Goal: Complete application form

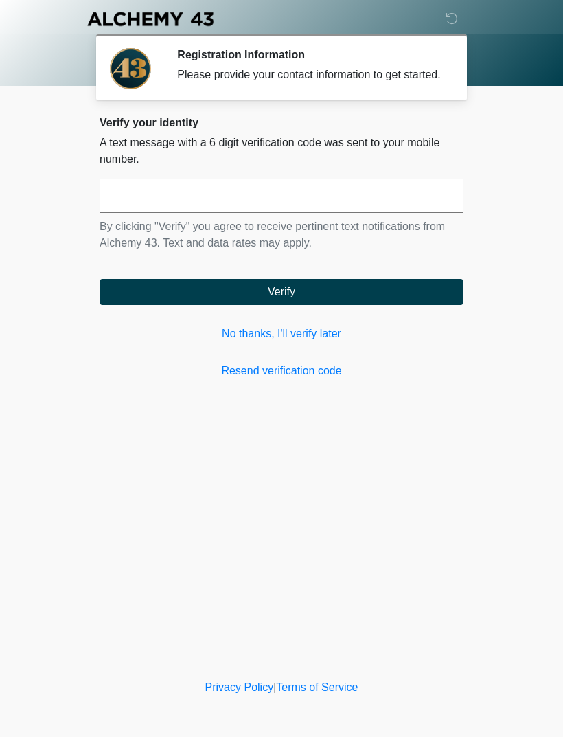
click at [274, 205] on input "text" at bounding box center [282, 196] width 364 height 34
type input "******"
click at [340, 299] on button "Verify" at bounding box center [282, 292] width 364 height 26
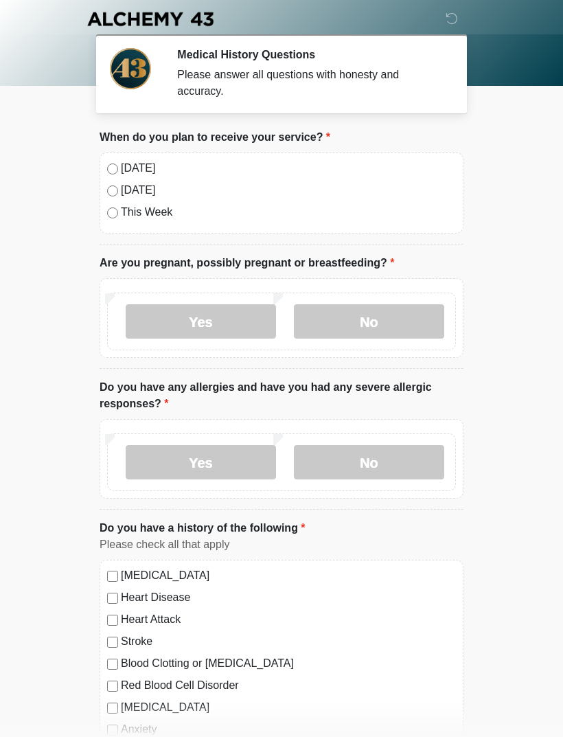
click at [381, 322] on label "No" at bounding box center [369, 321] width 150 height 34
click at [388, 466] on label "No" at bounding box center [369, 462] width 150 height 34
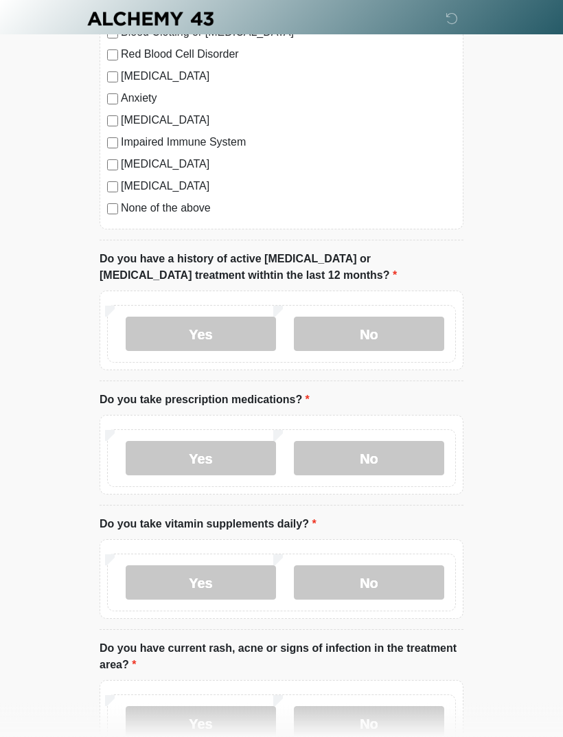
scroll to position [631, 0]
click at [408, 325] on label "No" at bounding box center [369, 334] width 150 height 34
click at [227, 459] on label "Yes" at bounding box center [201, 458] width 150 height 34
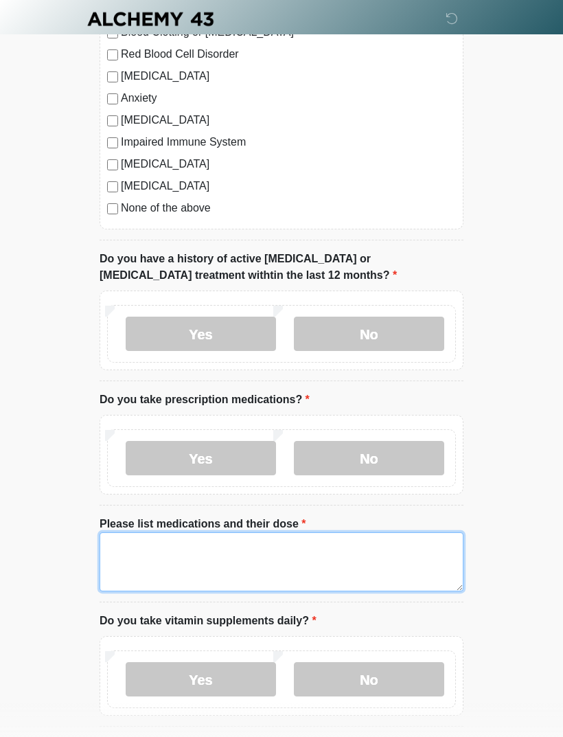
click at [301, 559] on textarea "Please list medications and their dose" at bounding box center [282, 561] width 364 height 59
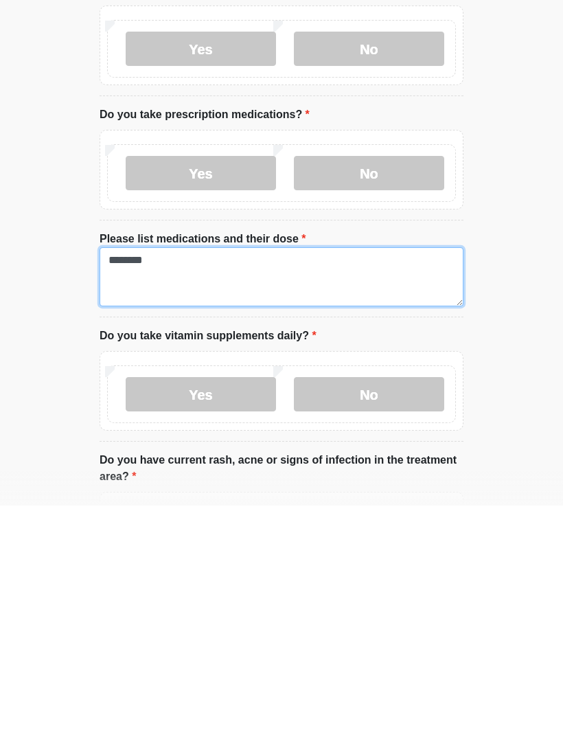
type textarea "********"
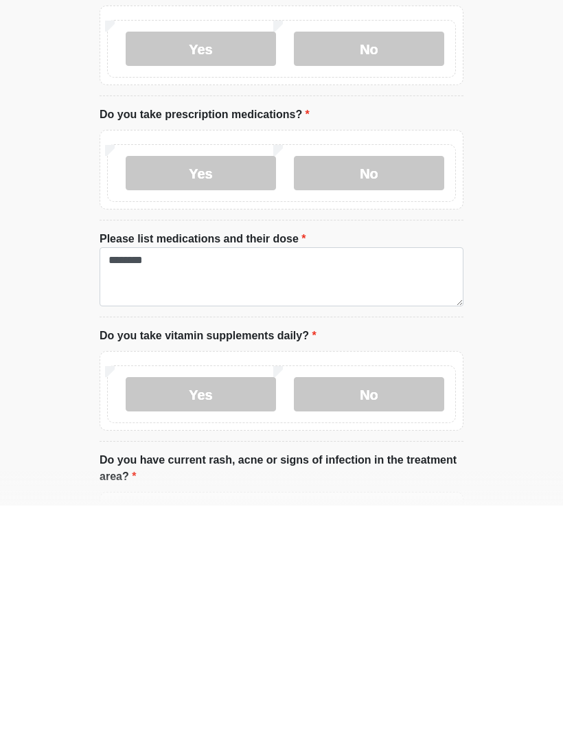
click at [231, 608] on label "Yes" at bounding box center [201, 625] width 150 height 34
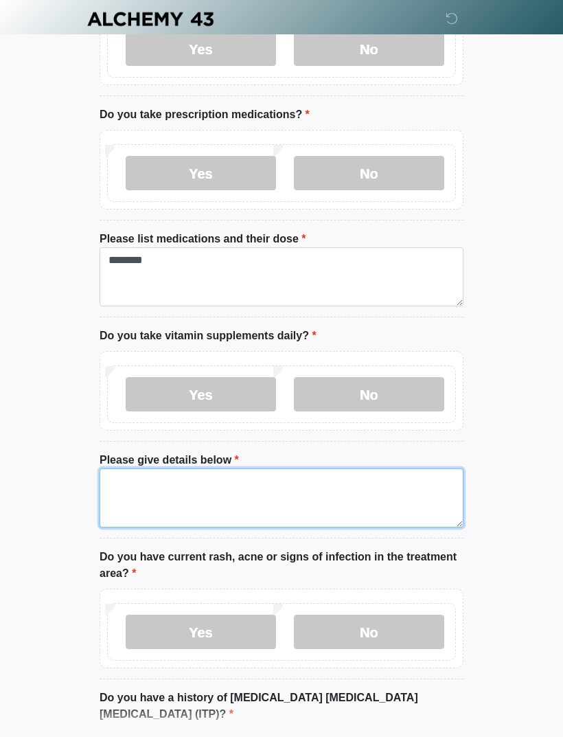
click at [246, 489] on textarea "Please give details below" at bounding box center [282, 497] width 364 height 59
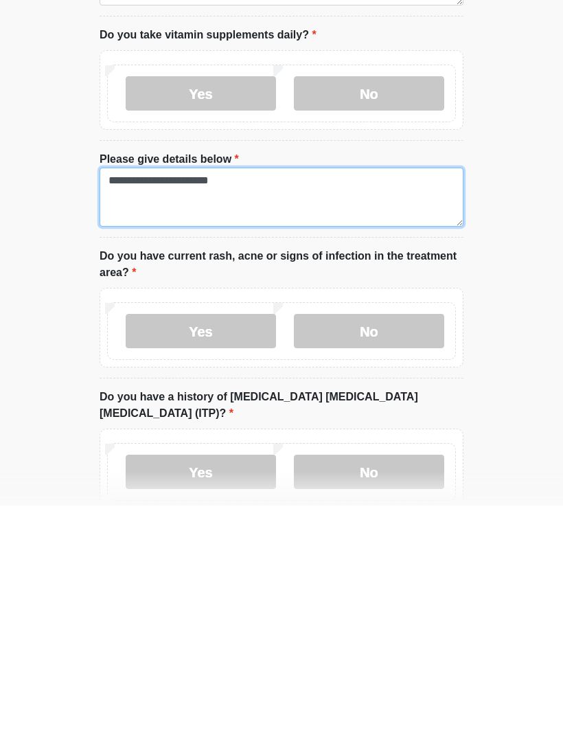
scroll to position [992, 0]
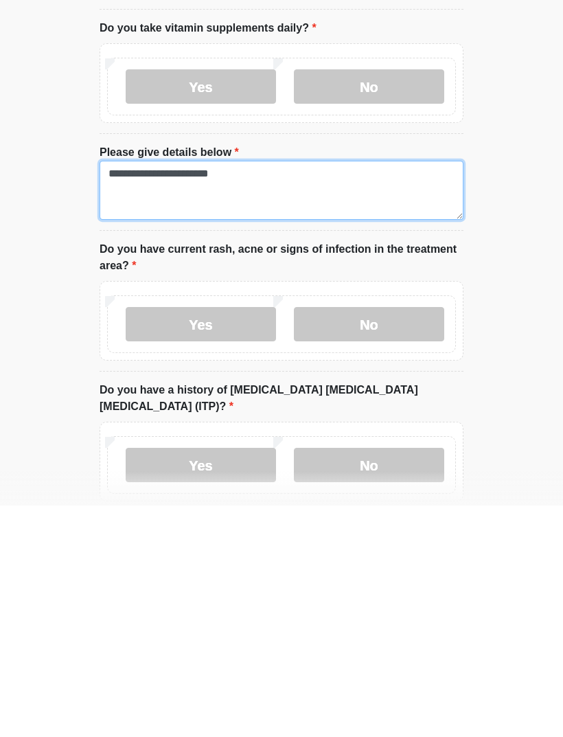
type textarea "**********"
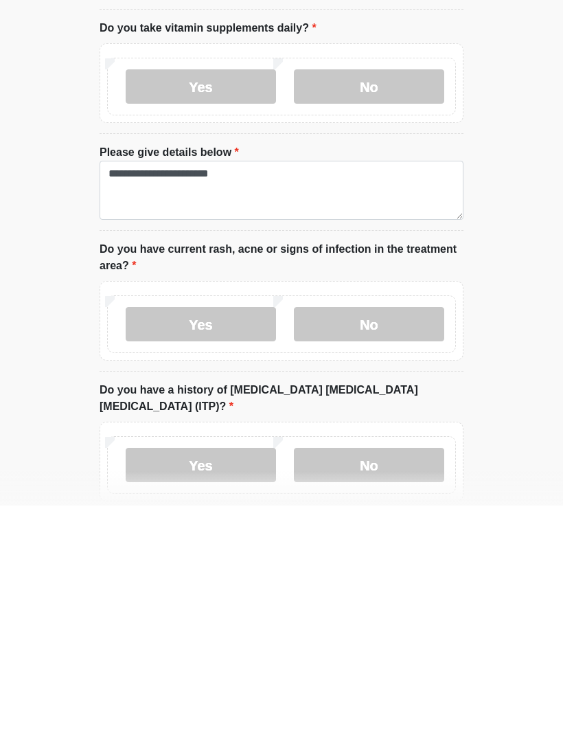
click at [389, 538] on label "No" at bounding box center [369, 555] width 150 height 34
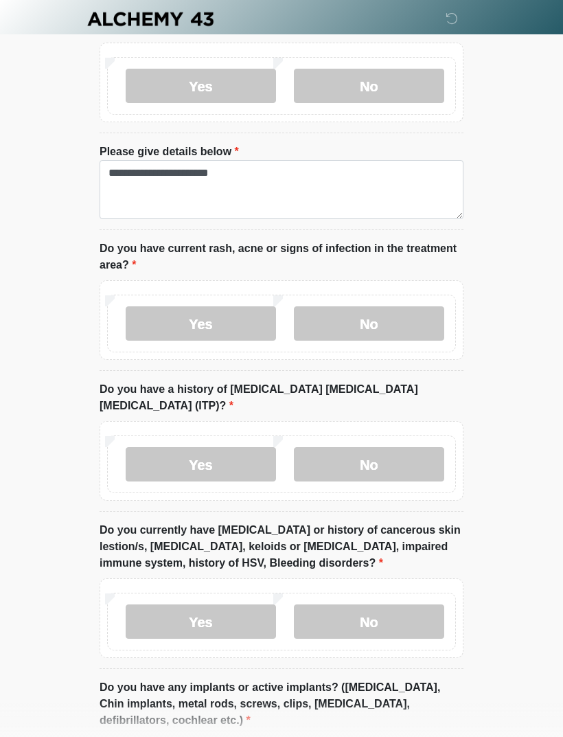
click at [394, 448] on label "No" at bounding box center [369, 464] width 150 height 34
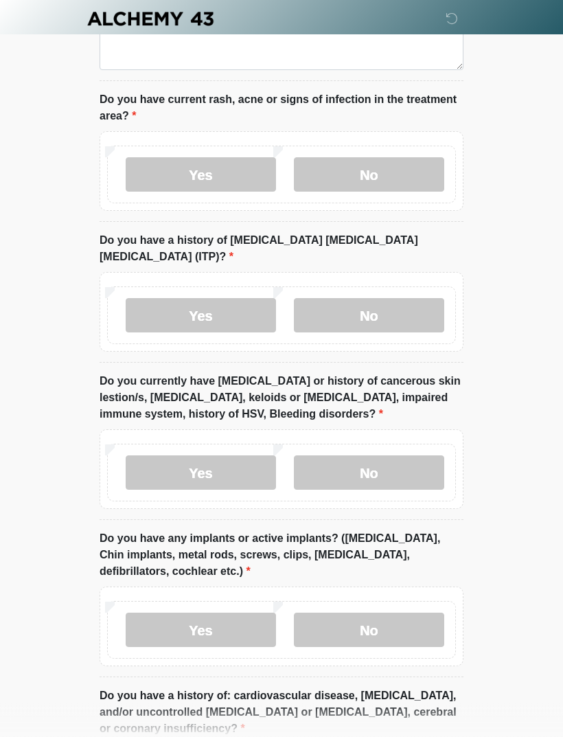
scroll to position [1386, 0]
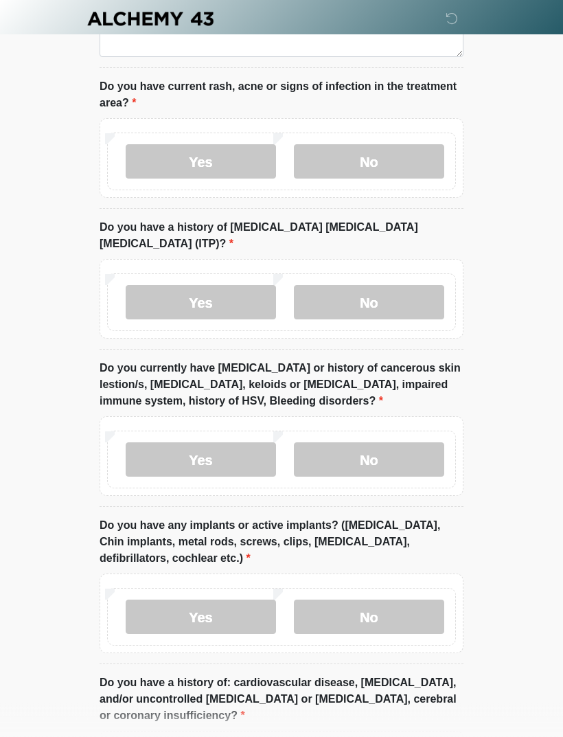
click at [388, 443] on label "No" at bounding box center [369, 460] width 150 height 34
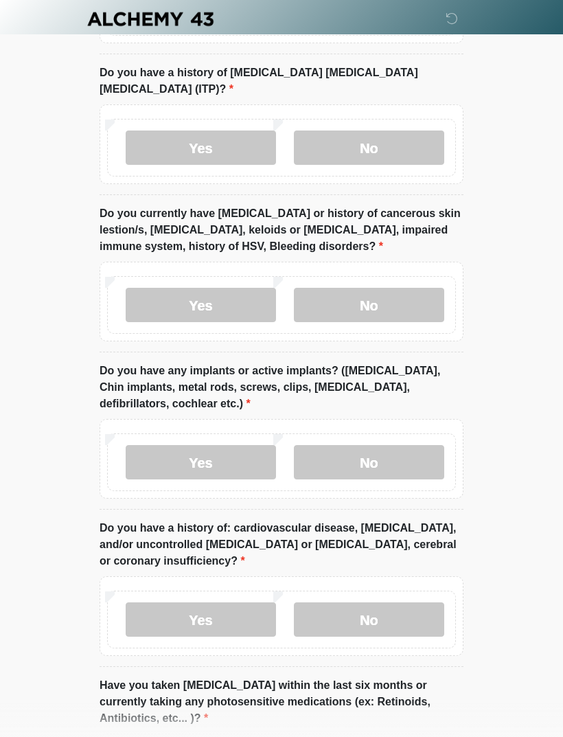
scroll to position [1548, 0]
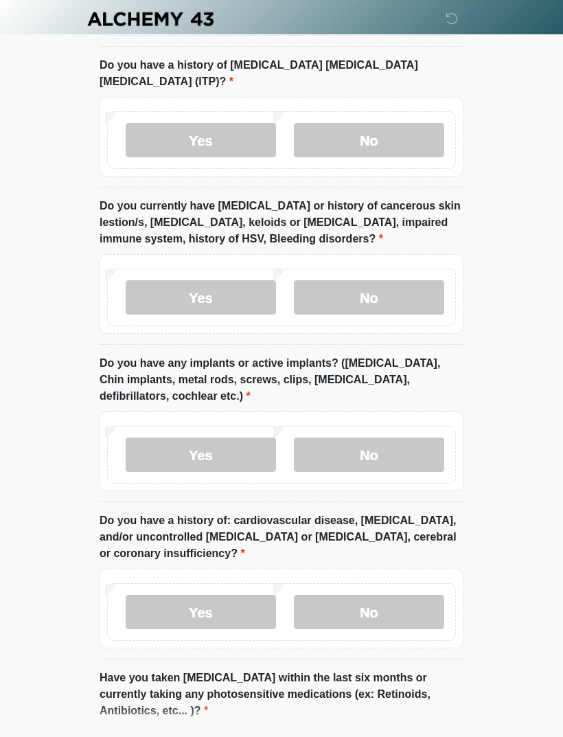
click at [391, 437] on label "No" at bounding box center [369, 454] width 150 height 34
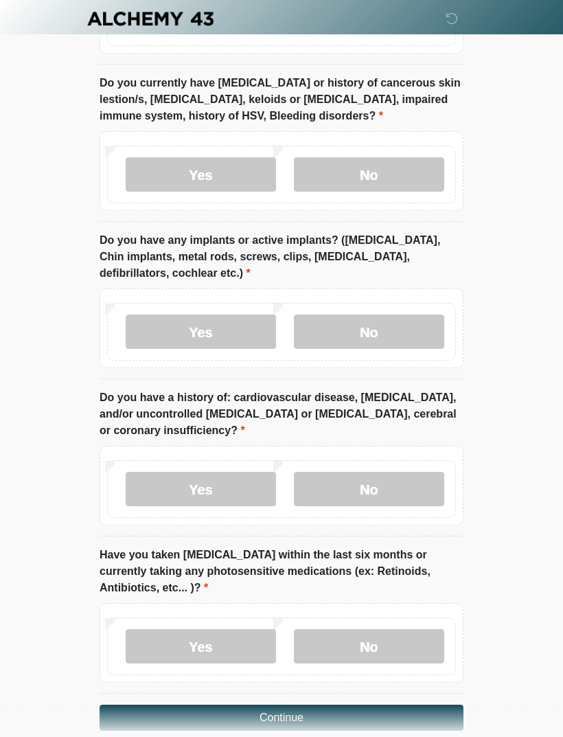
scroll to position [1673, 0]
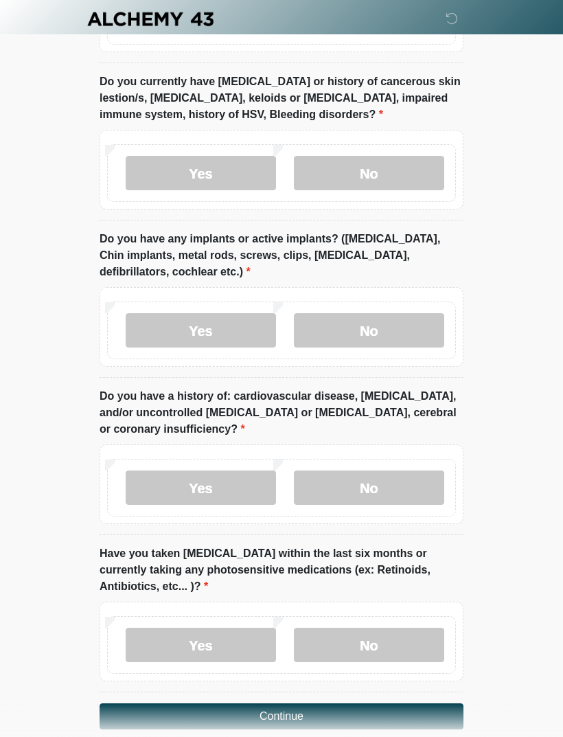
click at [377, 470] on label "No" at bounding box center [369, 487] width 150 height 34
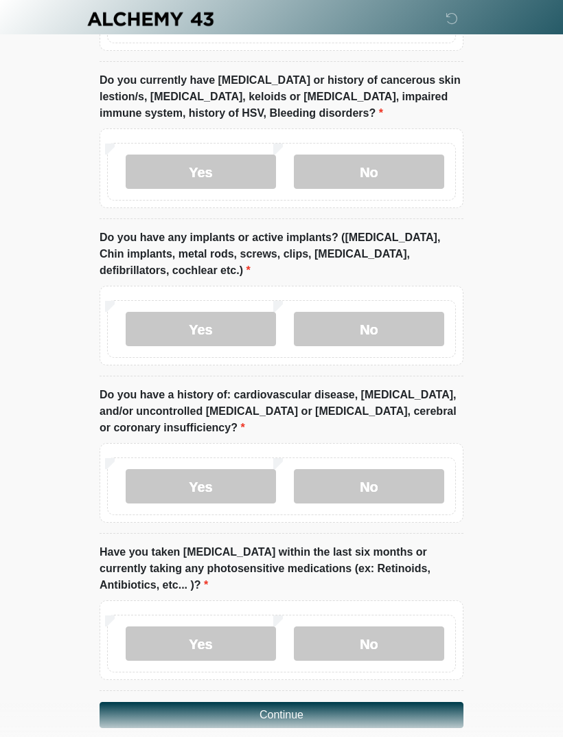
click at [365, 626] on label "No" at bounding box center [369, 643] width 150 height 34
click at [301, 702] on button "Continue" at bounding box center [282, 715] width 364 height 26
click at [275, 702] on button "Continue" at bounding box center [282, 715] width 364 height 26
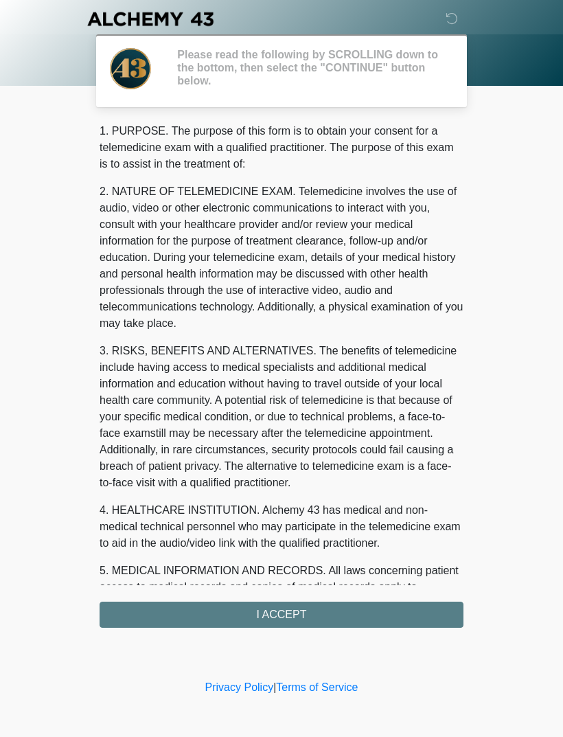
scroll to position [0, 0]
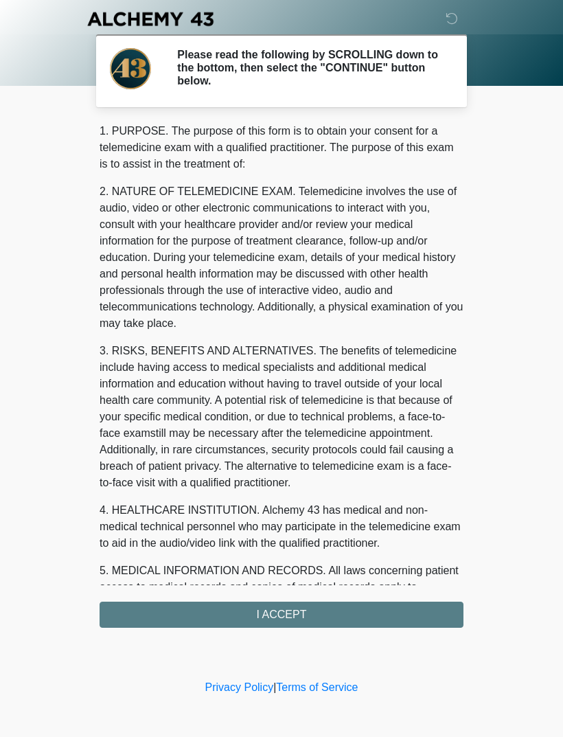
click at [279, 619] on div "1. PURPOSE. The purpose of this form is to obtain your consent for a telemedici…" at bounding box center [282, 375] width 364 height 505
click at [283, 615] on div "1. PURPOSE. The purpose of this form is to obtain your consent for a telemedici…" at bounding box center [282, 375] width 364 height 505
click at [268, 617] on div "1. PURPOSE. The purpose of this form is to obtain your consent for a telemedici…" at bounding box center [282, 375] width 364 height 505
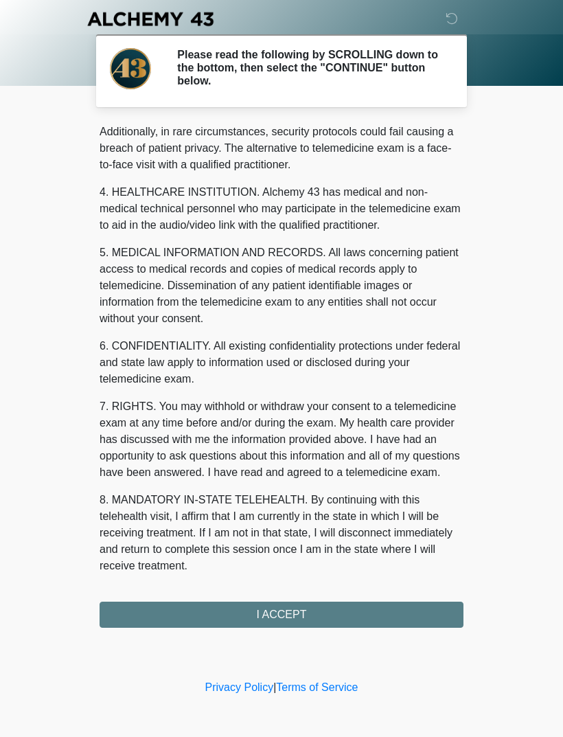
scroll to position [334, 0]
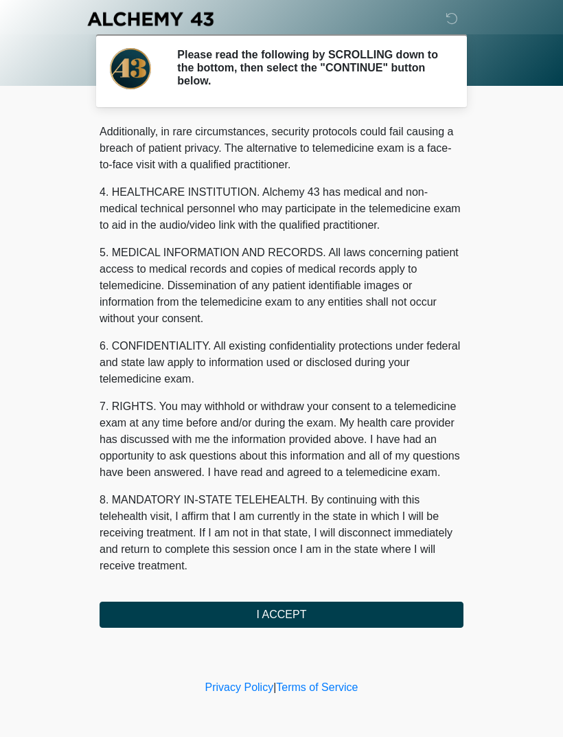
click at [295, 618] on button "I ACCEPT" at bounding box center [282, 615] width 364 height 26
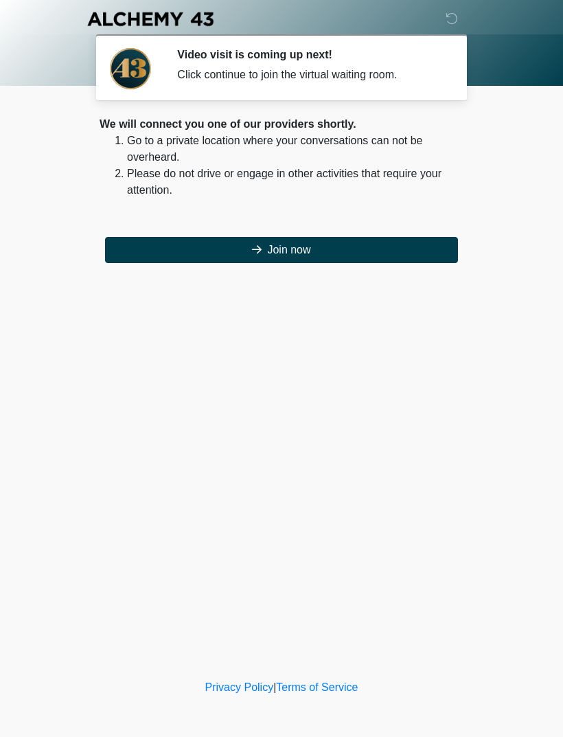
click at [313, 241] on button "Join now" at bounding box center [281, 250] width 353 height 26
